Goal: Task Accomplishment & Management: Manage account settings

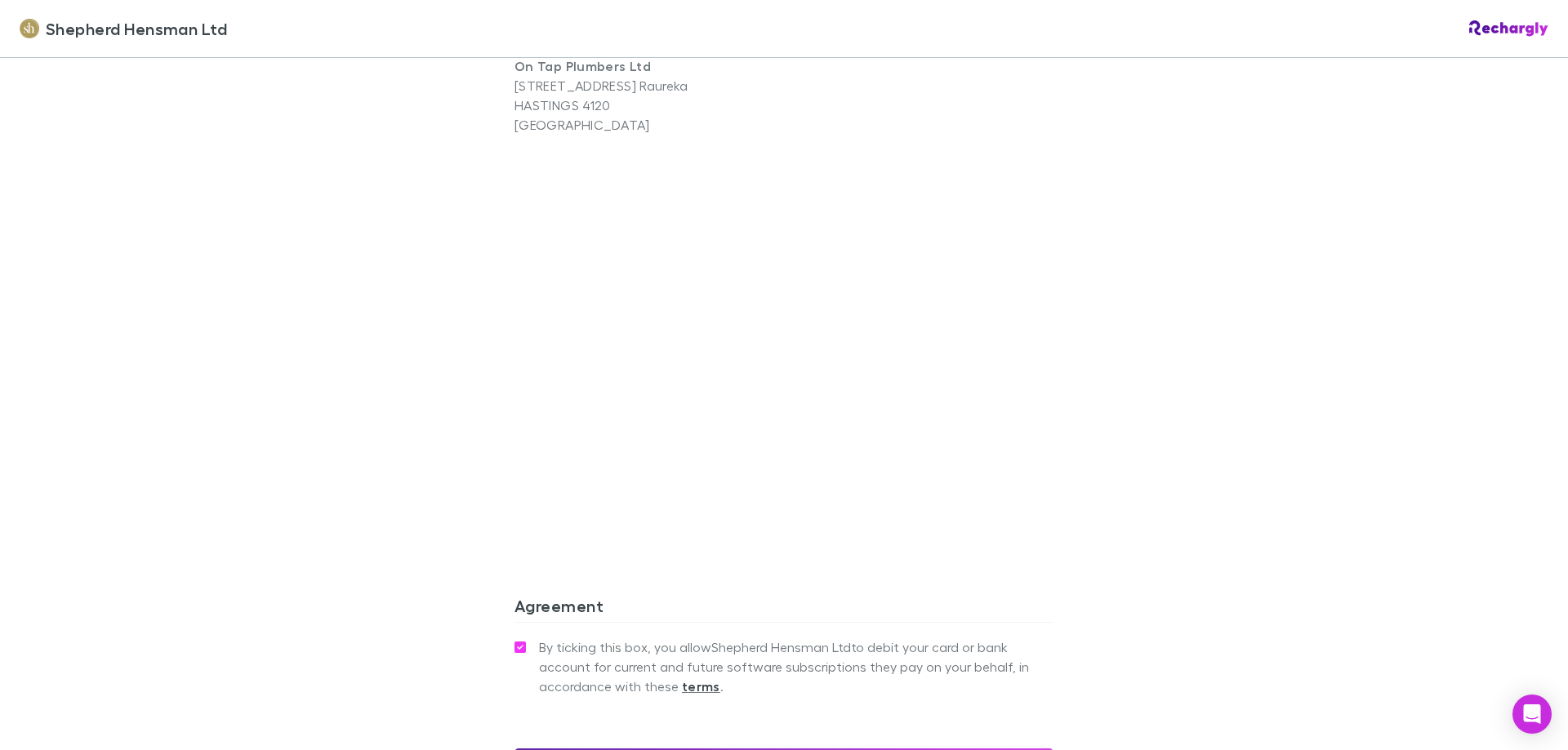
scroll to position [1061, 0]
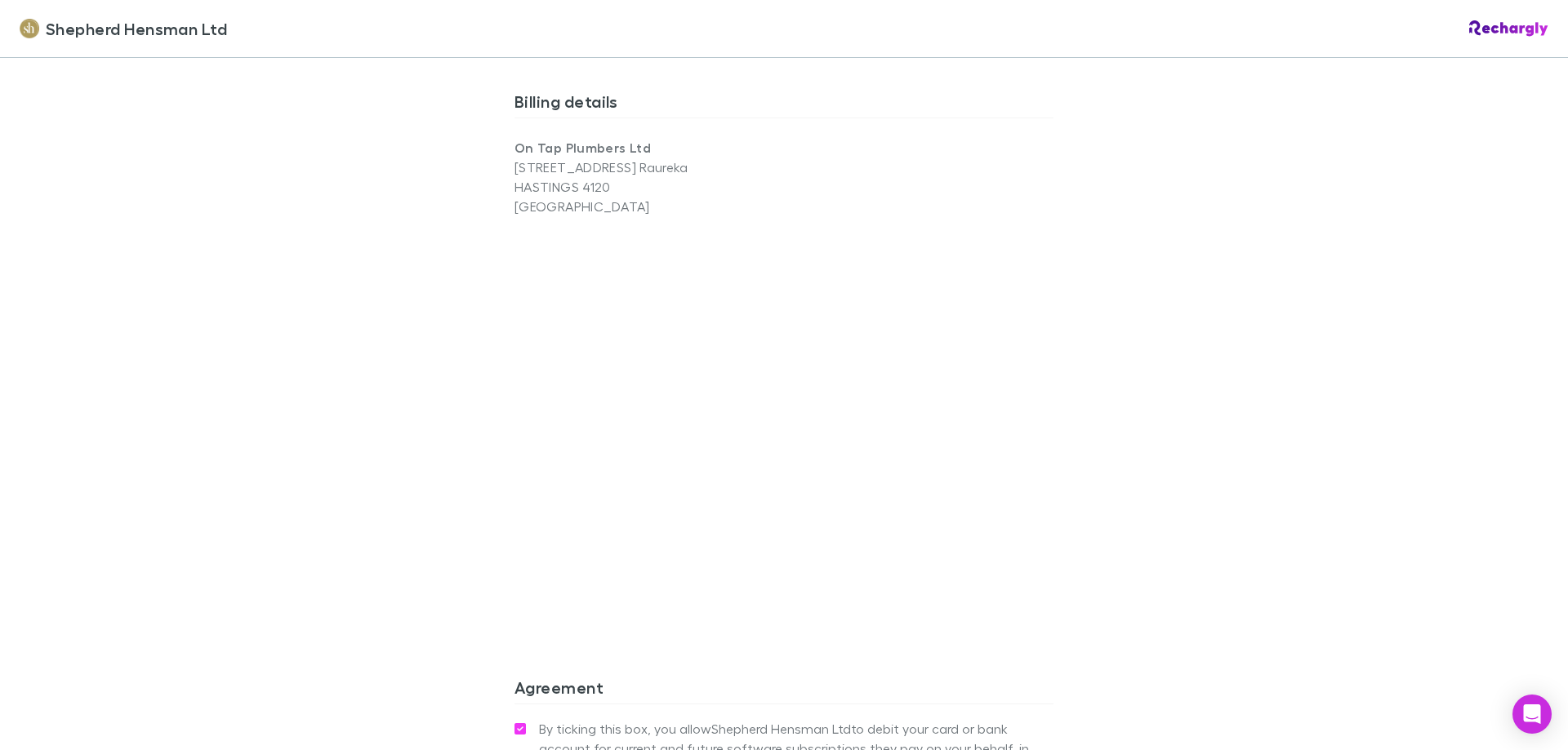
click at [603, 173] on p "[STREET_ADDRESS]" at bounding box center [650, 168] width 270 height 20
click at [614, 181] on p "HASTINGS 4120" at bounding box center [650, 187] width 270 height 20
drag, startPoint x: 622, startPoint y: 163, endPoint x: 664, endPoint y: 208, distance: 61.6
click at [645, 198] on div "On Tap Plumbers Ltd [STREET_ADDRESS]" at bounding box center [650, 177] width 270 height 79
click at [657, 156] on p "On Tap Plumbers Ltd" at bounding box center [650, 148] width 270 height 20
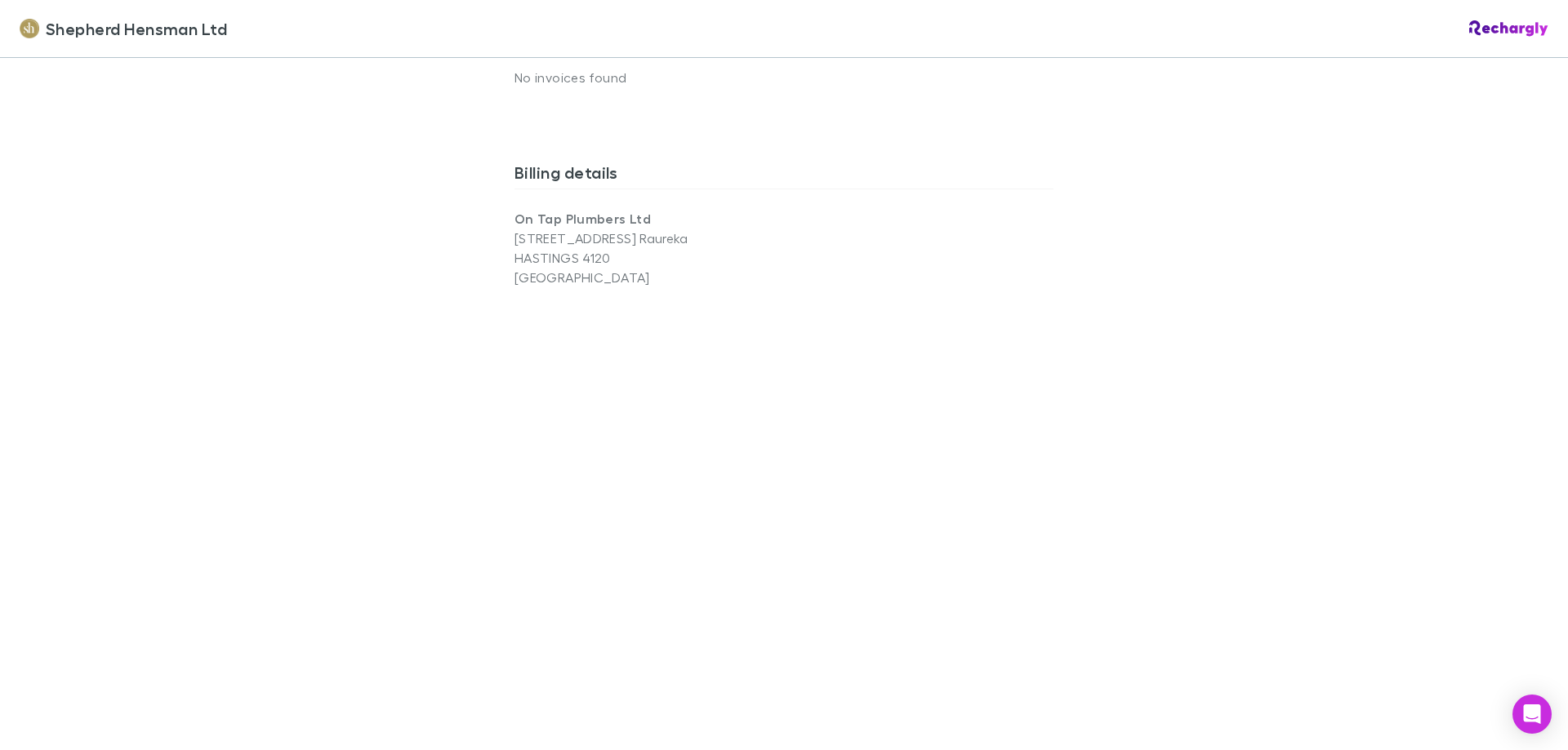
scroll to position [980, 0]
click at [573, 282] on p "[GEOGRAPHIC_DATA]" at bounding box center [650, 289] width 270 height 20
drag, startPoint x: 574, startPoint y: 272, endPoint x: 613, endPoint y: 274, distance: 39.1
click at [607, 274] on p "HASTINGS 4120" at bounding box center [650, 269] width 270 height 20
click at [620, 274] on p "HASTINGS 4120" at bounding box center [650, 269] width 270 height 20
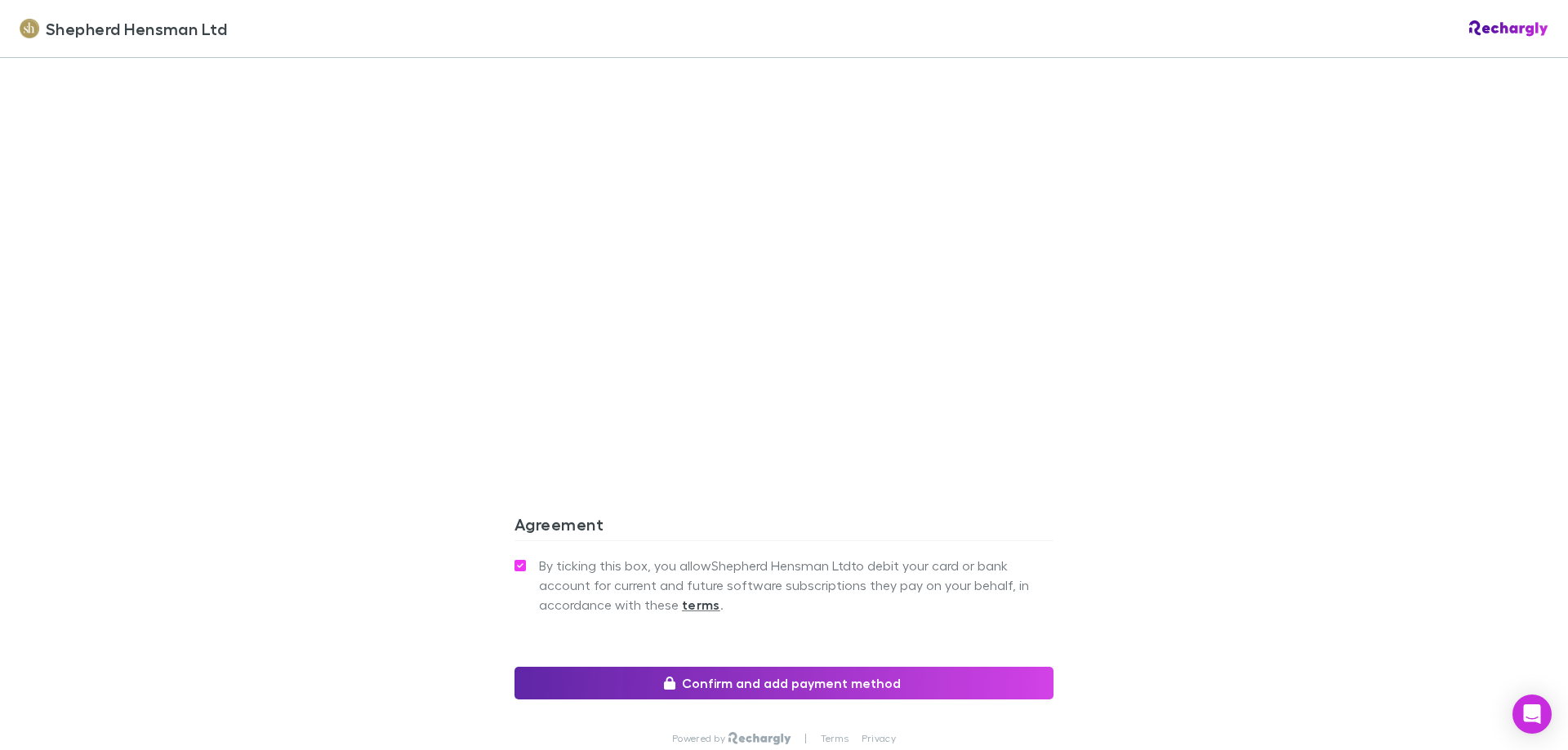
scroll to position [1306, 0]
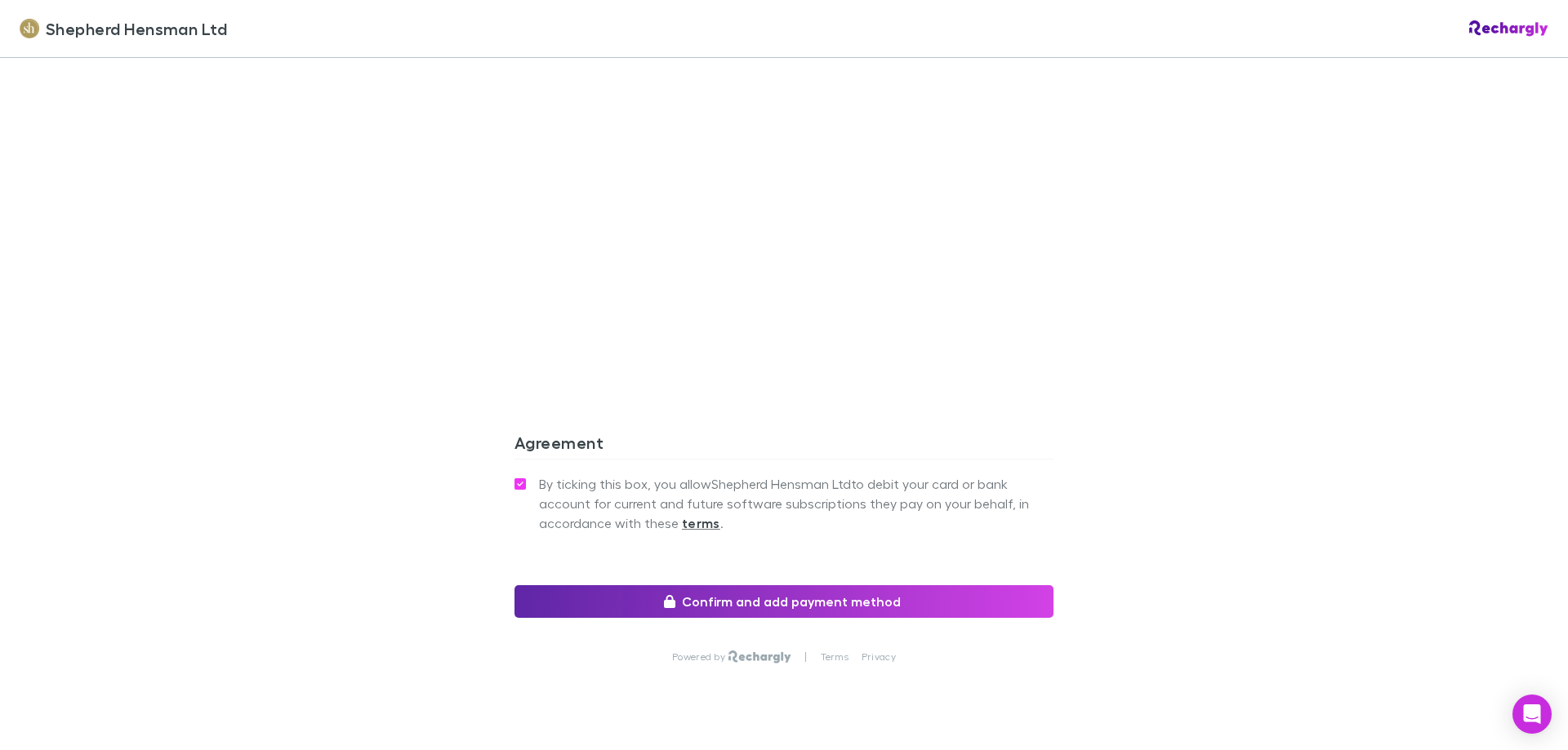
click at [520, 482] on label "By ticking this box, you allow Shepherd Hensman Ltd to debit your card or bank …" at bounding box center [784, 504] width 539 height 59
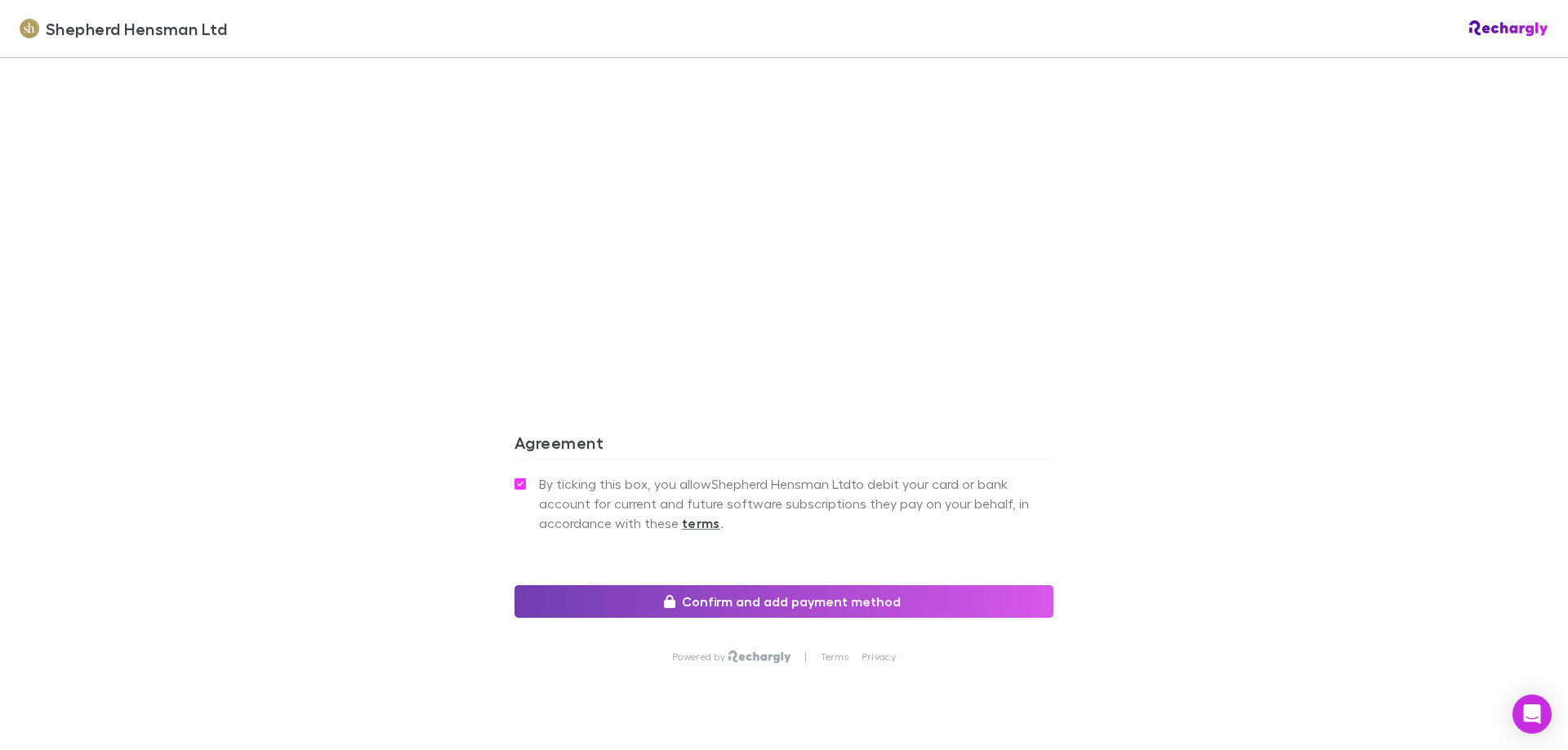
click at [599, 601] on button "Confirm and add payment method" at bounding box center [784, 601] width 539 height 32
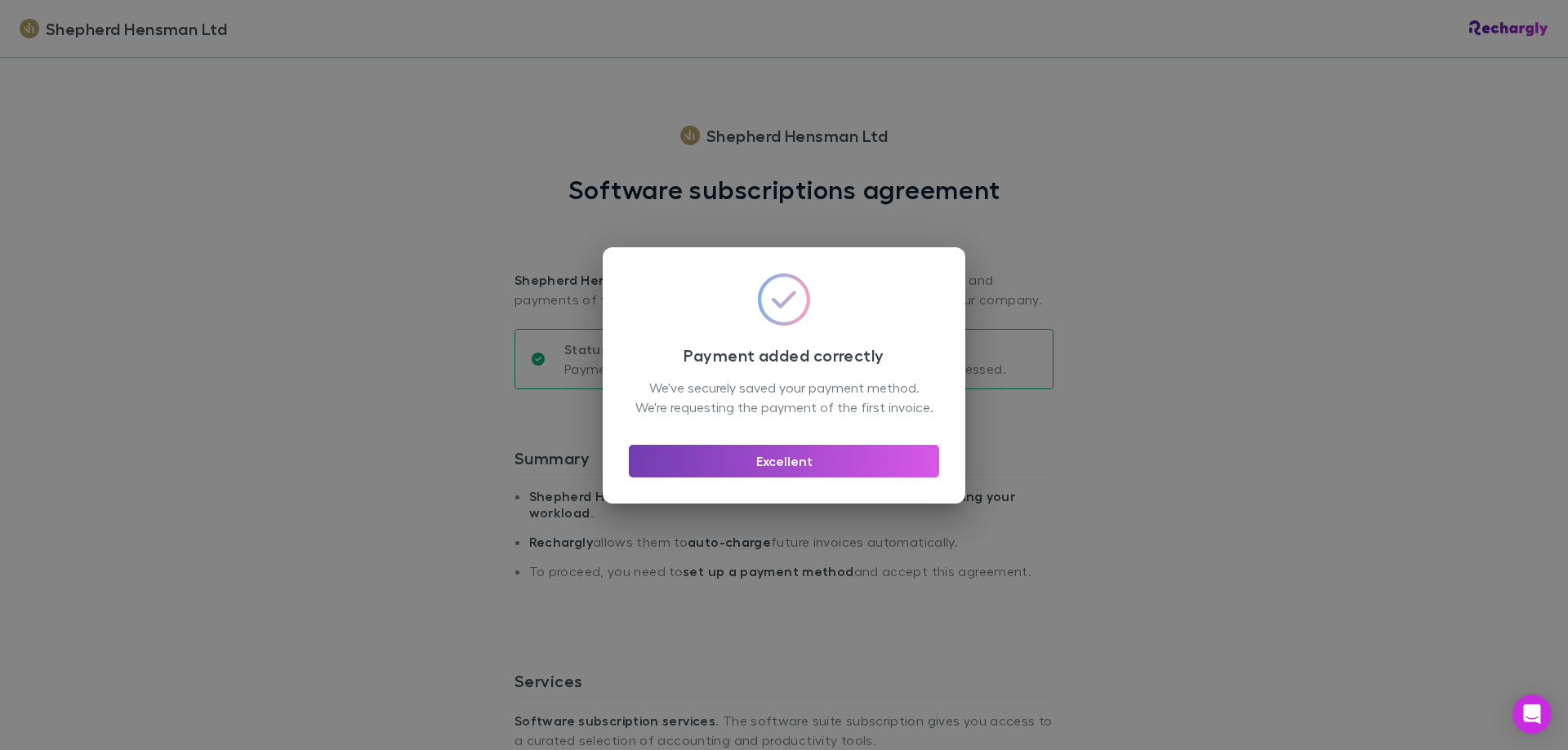
click at [913, 471] on button "Excellent" at bounding box center [784, 461] width 310 height 32
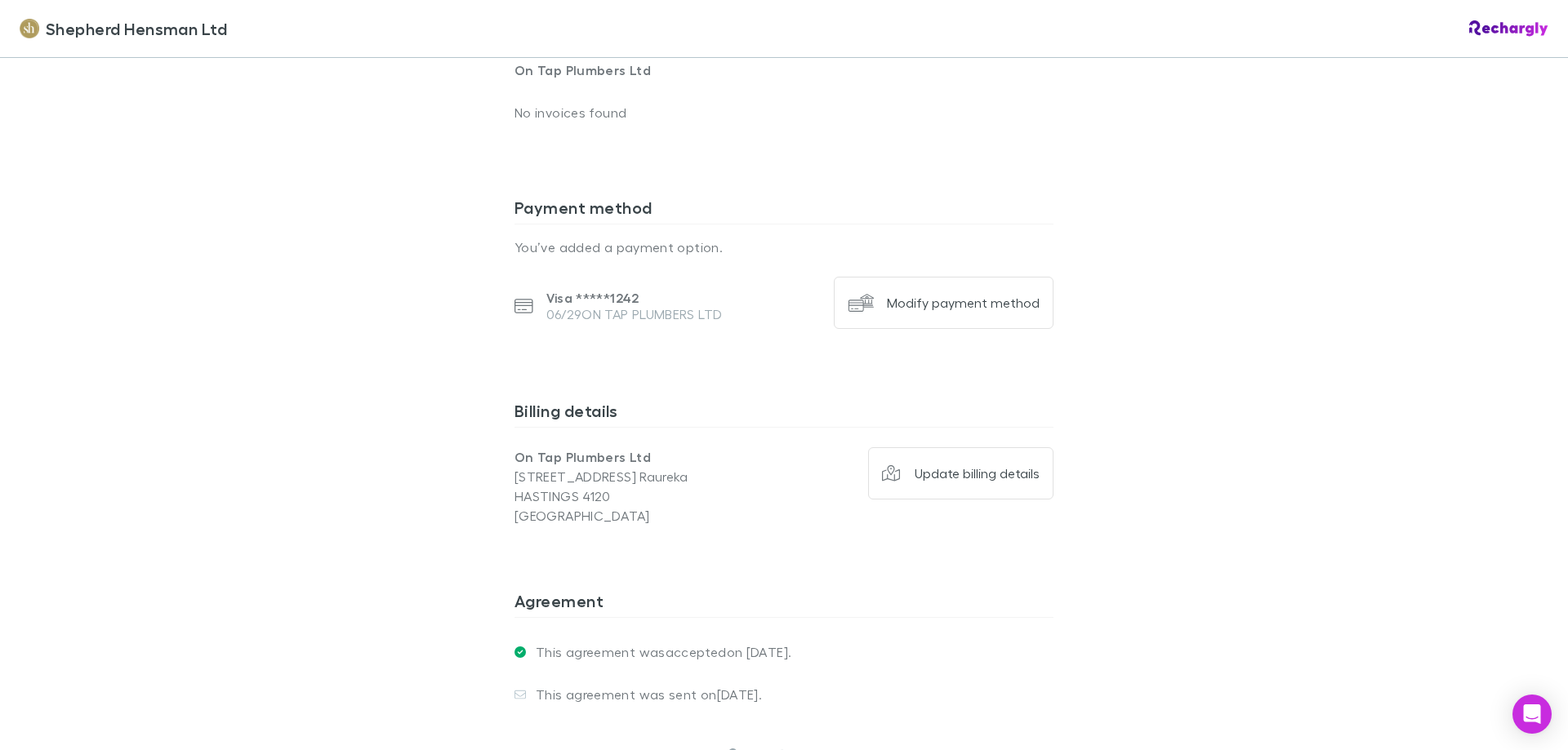
scroll to position [980, 0]
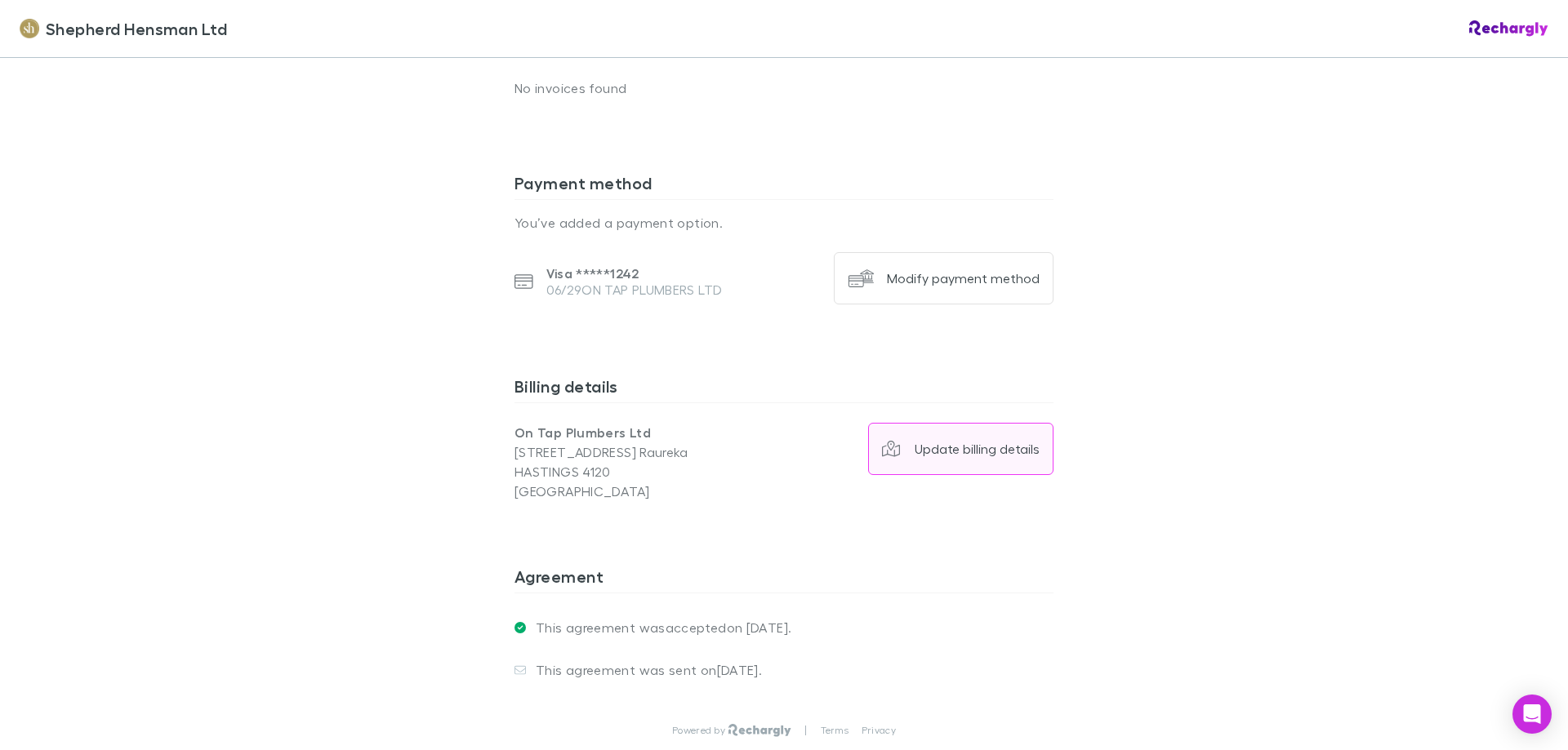
click at [908, 437] on button "Update billing details" at bounding box center [961, 448] width 186 height 52
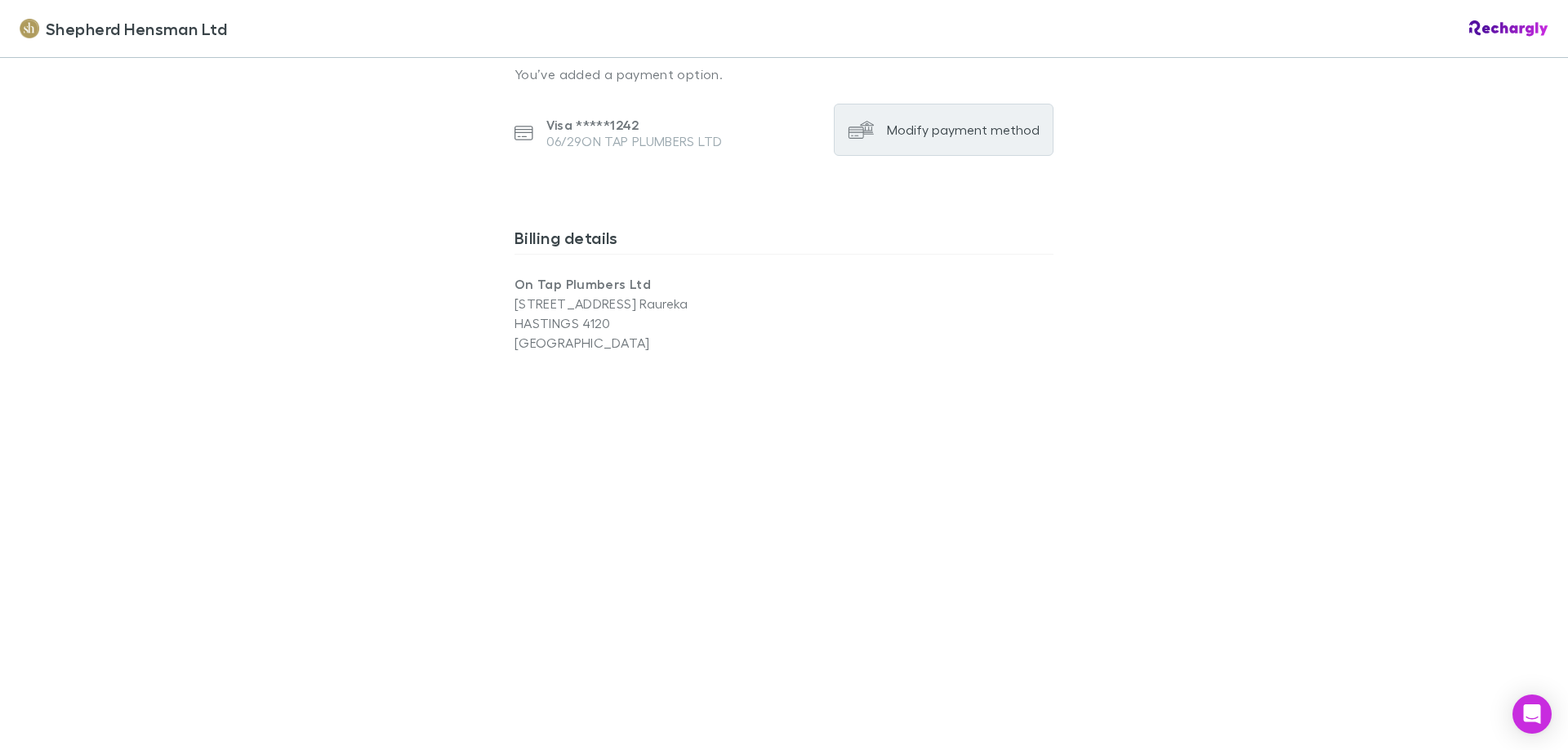
scroll to position [1143, 0]
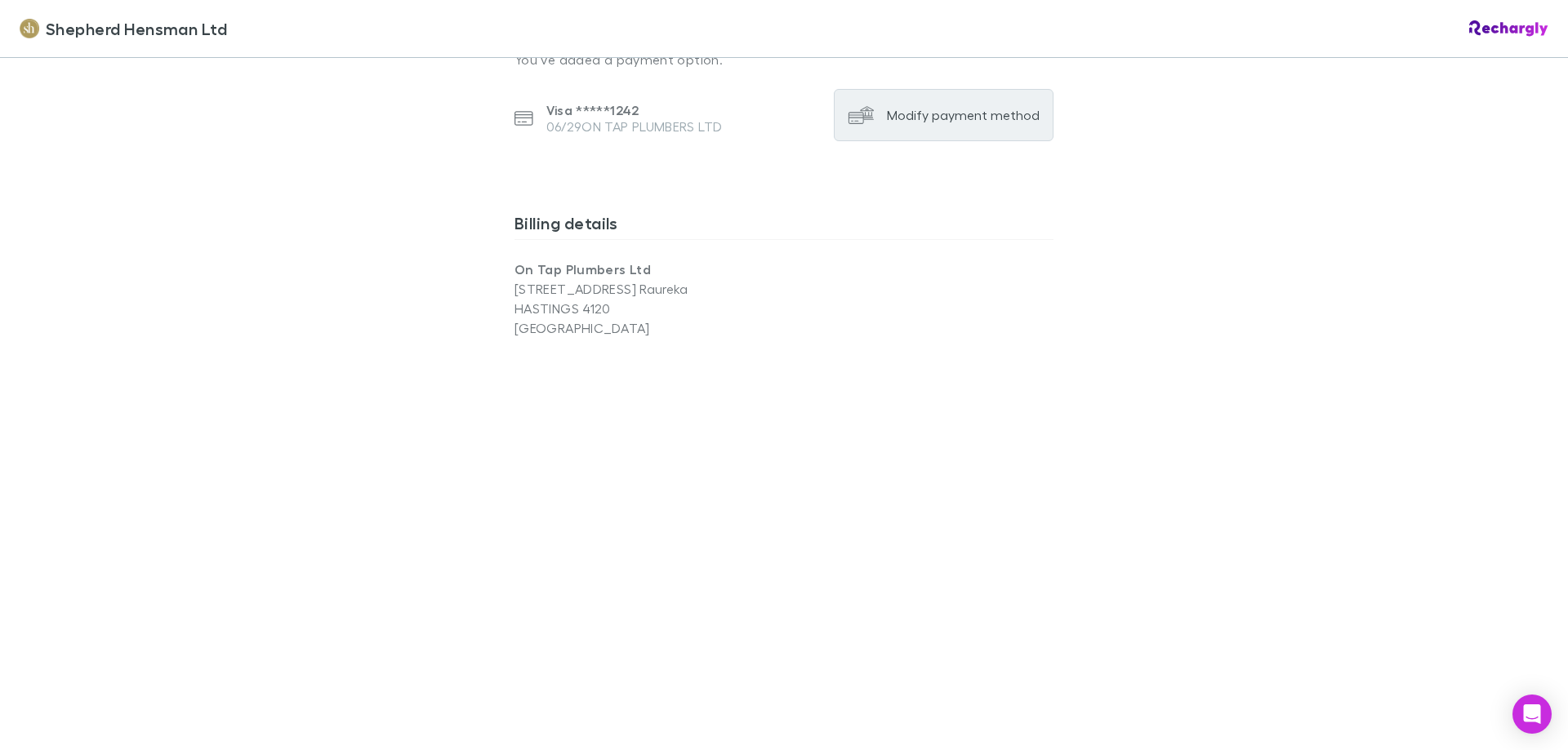
click at [623, 286] on p "1206 Kaiapo Road Raureka" at bounding box center [650, 289] width 270 height 20
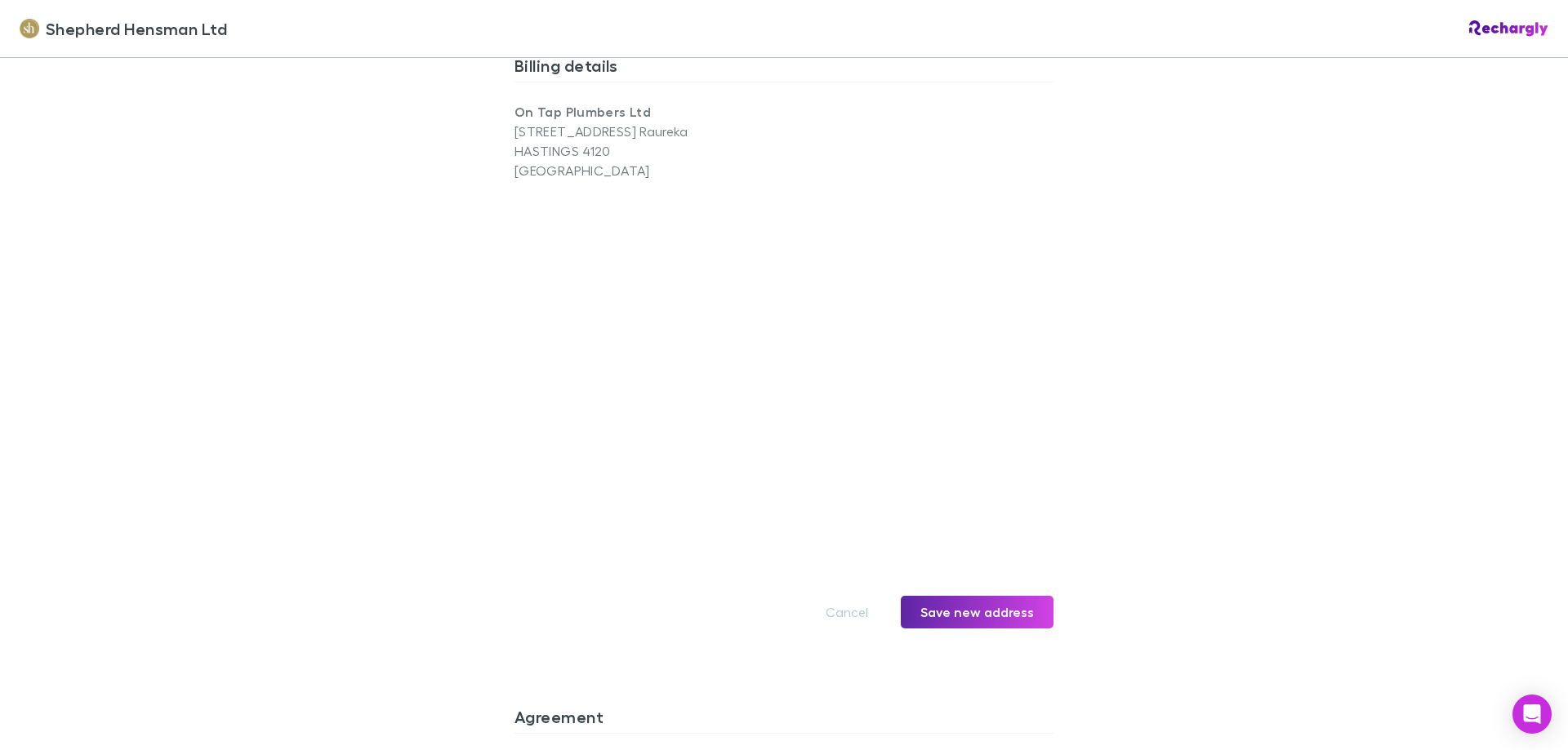
scroll to position [1306, 0]
click at [1201, 349] on div "Shepherd Hensman Ltd Shepherd Hensman Ltd Software subscriptions agreement Shep…" at bounding box center [784, 375] width 1568 height 750
click at [978, 590] on div "Cancel Save new address" at bounding box center [784, 590] width 539 height 65
click at [989, 600] on button "Save new address" at bounding box center [977, 606] width 153 height 32
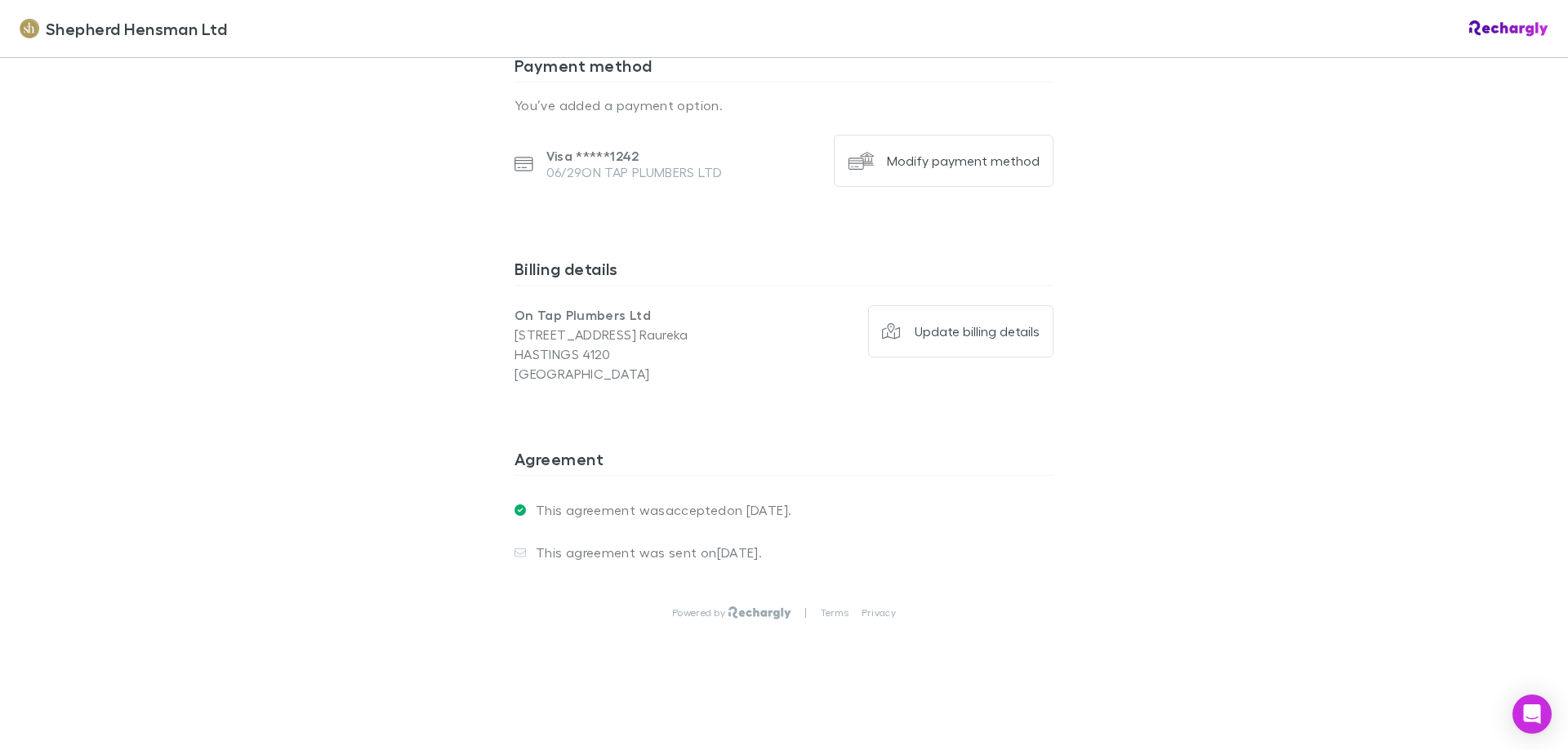
scroll to position [1097, 0]
